Goal: Information Seeking & Learning: Learn about a topic

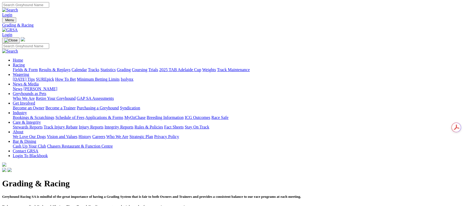
click at [30, 67] on link "Fields & Form" at bounding box center [25, 69] width 25 height 5
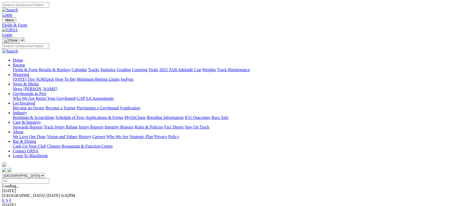
scroll to position [67, 0]
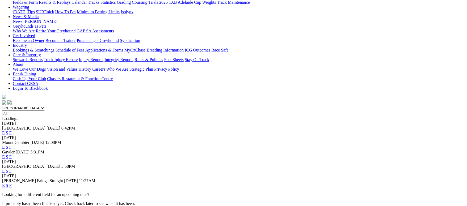
click at [12, 183] on link "F" at bounding box center [10, 185] width 2 height 5
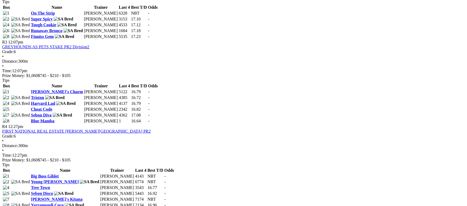
scroll to position [398, 0]
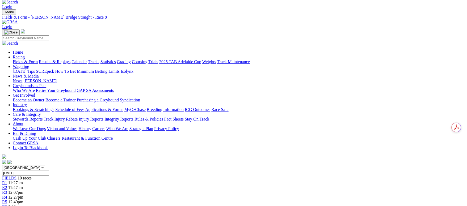
scroll to position [80, 0]
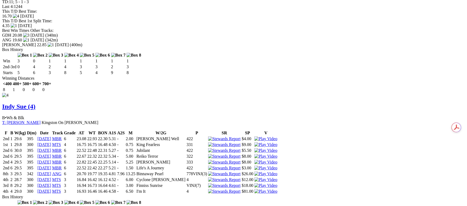
scroll to position [1155, 0]
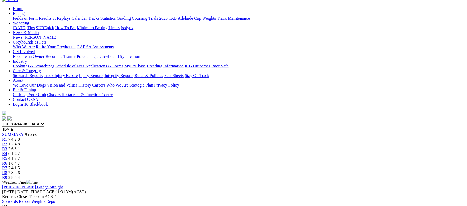
scroll to position [119, 0]
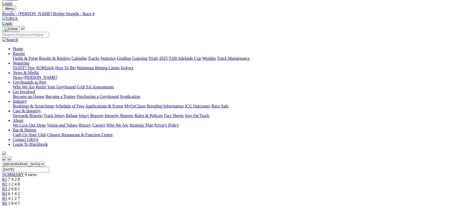
scroll to position [0, 0]
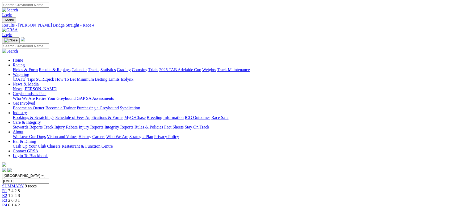
click at [38, 67] on link "Fields & Form" at bounding box center [25, 69] width 25 height 5
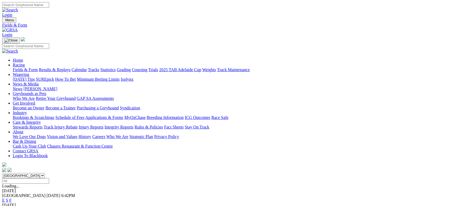
click at [12, 198] on link "F" at bounding box center [10, 200] width 2 height 5
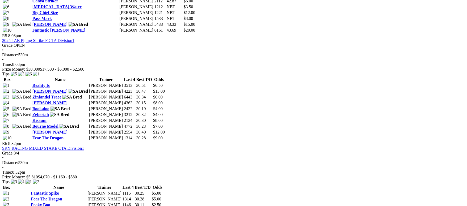
scroll to position [677, 0]
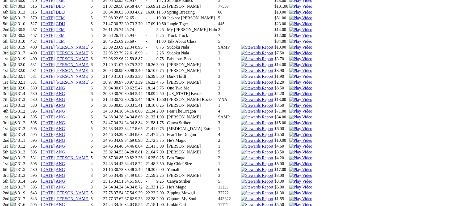
scroll to position [597, 0]
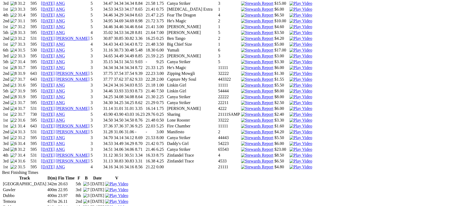
click at [55, 165] on link "[DATE]" at bounding box center [48, 167] width 14 height 5
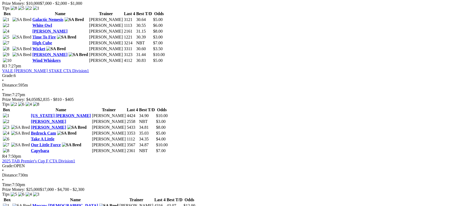
scroll to position [398, 0]
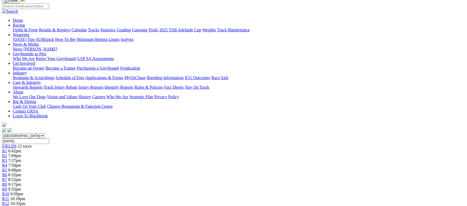
scroll to position [40, 0]
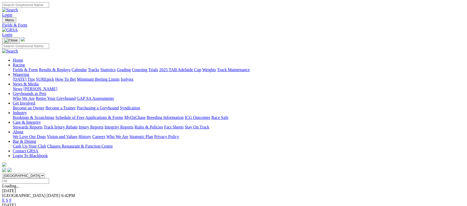
click at [36, 67] on link "Fields & Form" at bounding box center [25, 69] width 25 height 5
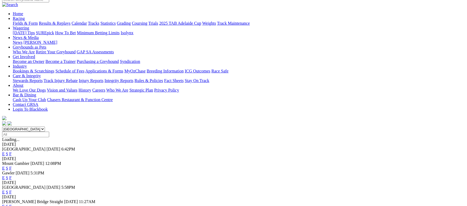
scroll to position [119, 0]
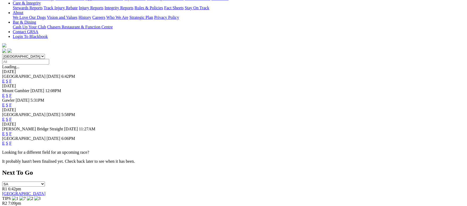
click at [12, 141] on link "F" at bounding box center [10, 143] width 2 height 5
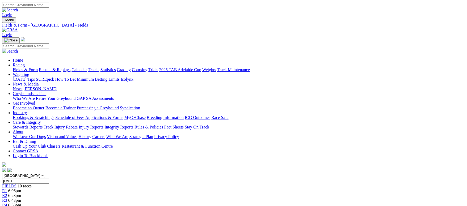
click at [131, 67] on link "Grading" at bounding box center [124, 69] width 14 height 5
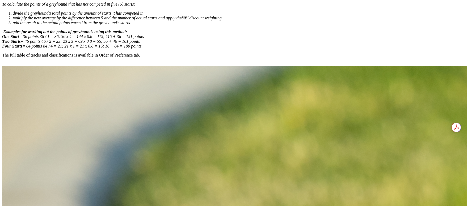
scroll to position [239, 0]
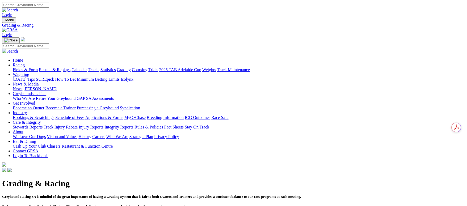
click at [38, 67] on link "Fields & Form" at bounding box center [25, 69] width 25 height 5
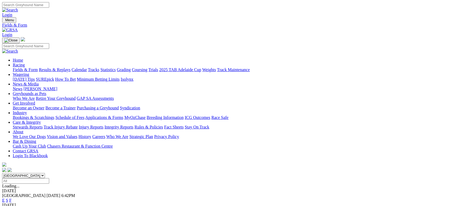
click at [131, 67] on link "Grading" at bounding box center [124, 69] width 14 height 5
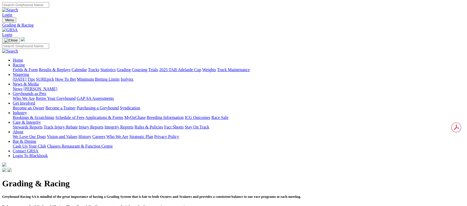
click at [38, 67] on link "Fields & Form" at bounding box center [25, 69] width 25 height 5
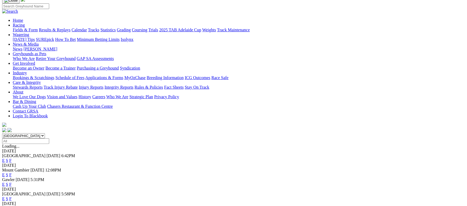
scroll to position [80, 0]
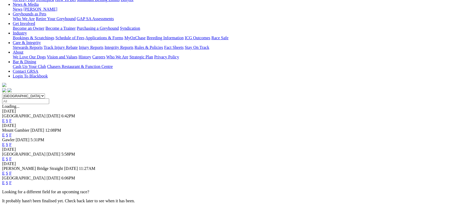
click at [12, 171] on link "F" at bounding box center [10, 173] width 2 height 5
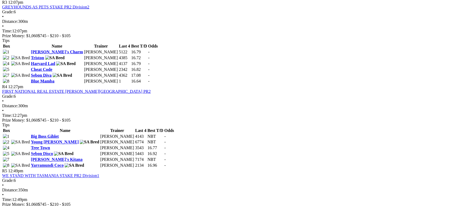
scroll to position [438, 0]
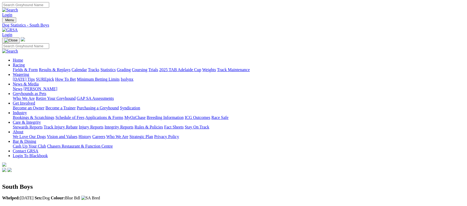
click at [38, 67] on link "Fields & Form" at bounding box center [25, 69] width 25 height 5
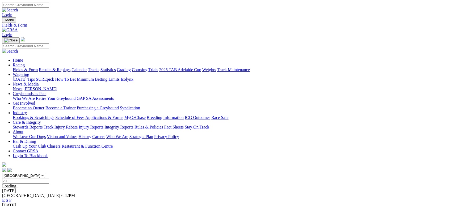
scroll to position [80, 0]
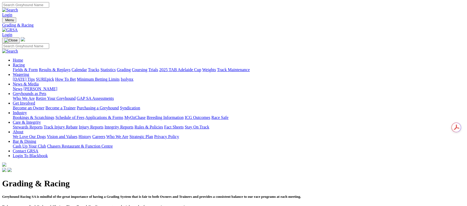
click at [38, 67] on link "Fields & Form" at bounding box center [25, 69] width 25 height 5
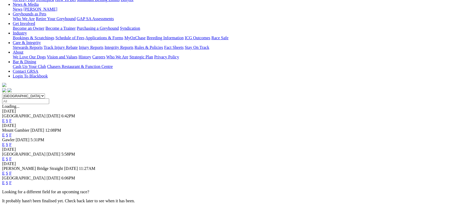
scroll to position [80, 0]
click at [12, 171] on link "F" at bounding box center [10, 173] width 2 height 5
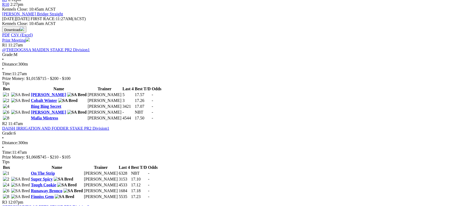
scroll to position [239, 0]
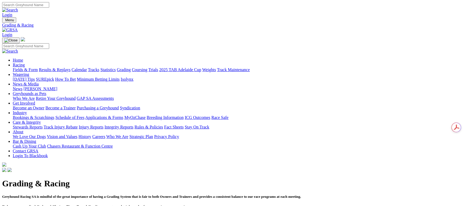
click at [87, 67] on link "Calendar" at bounding box center [78, 69] width 15 height 5
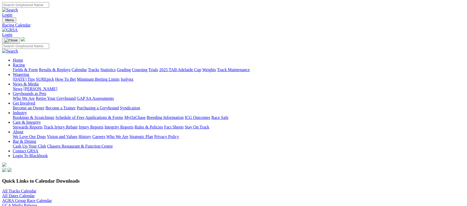
click at [39, 82] on link "News & Media" at bounding box center [26, 84] width 26 height 5
click at [57, 87] on link "[PERSON_NAME]" at bounding box center [40, 89] width 34 height 5
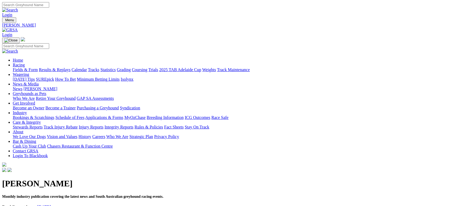
scroll to position [80, 0]
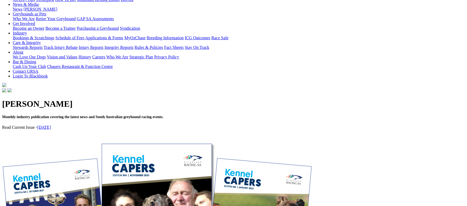
click at [51, 125] on link "[DATE]" at bounding box center [44, 127] width 14 height 5
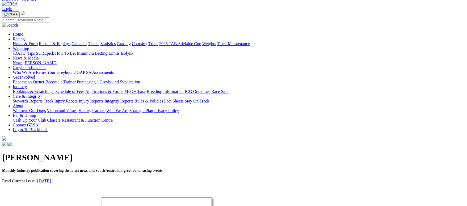
scroll to position [0, 0]
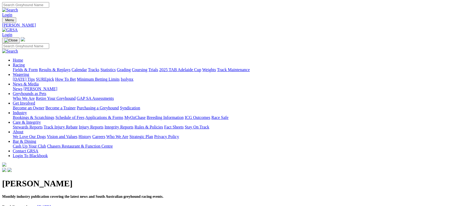
click at [25, 63] on link "Racing" at bounding box center [19, 65] width 12 height 5
click at [38, 67] on link "Fields & Form" at bounding box center [25, 69] width 25 height 5
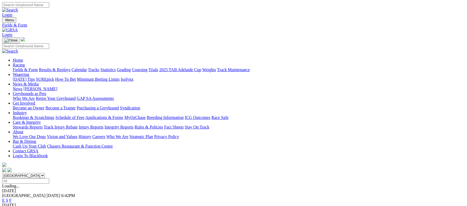
scroll to position [119, 0]
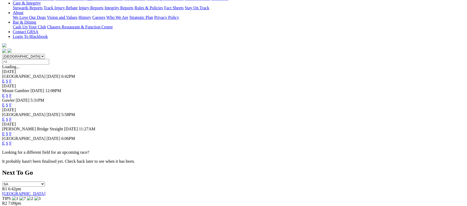
click at [12, 131] on link "F" at bounding box center [10, 133] width 2 height 5
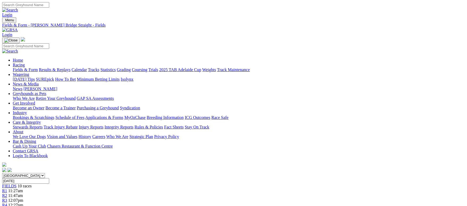
click at [87, 67] on link "Calendar" at bounding box center [78, 69] width 15 height 5
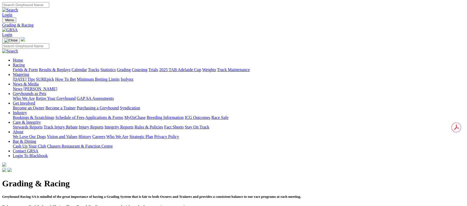
click at [87, 67] on link "Calendar" at bounding box center [78, 69] width 15 height 5
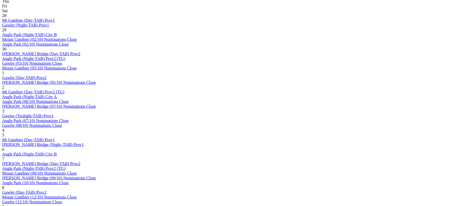
scroll to position [319, 0]
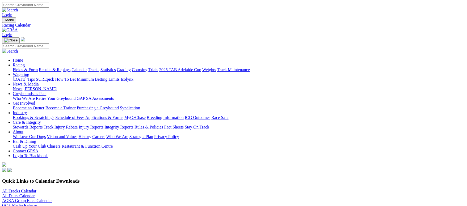
click at [36, 189] on link "All Tracks Calendar" at bounding box center [19, 191] width 34 height 5
